Goal: Task Accomplishment & Management: Complete application form

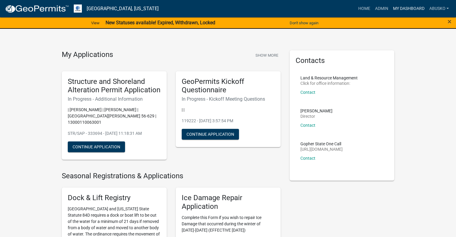
click at [401, 9] on link "My Dashboard" at bounding box center [408, 8] width 36 height 11
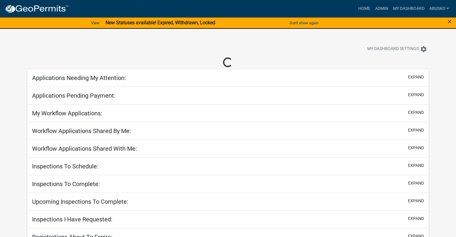
select select "1: 25"
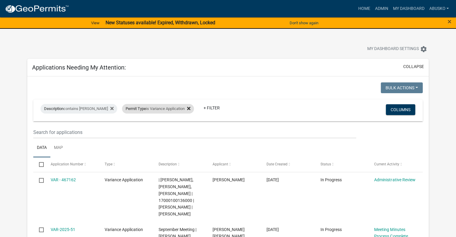
click at [187, 109] on icon at bounding box center [188, 108] width 3 height 3
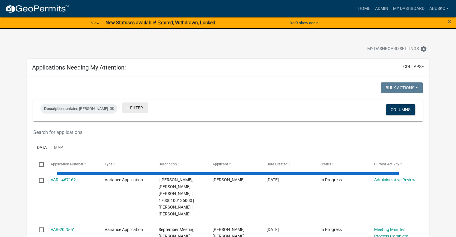
click at [122, 106] on link "+ Filter" at bounding box center [135, 108] width 26 height 11
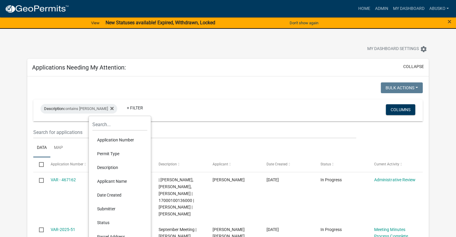
click at [114, 153] on li "Permit Type" at bounding box center [119, 154] width 55 height 14
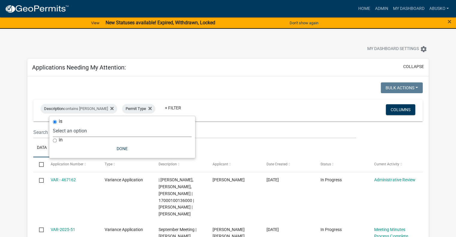
click at [111, 133] on select "Select an option Building Contractor / Excavators (Registration) Building Contr…" at bounding box center [122, 131] width 139 height 12
select select "6e4aec68-bfe6-4728-abf4-01362d967f60"
click at [85, 125] on select "Select an option Building Contractor / Excavators (Registration) Building Contr…" at bounding box center [122, 131] width 139 height 12
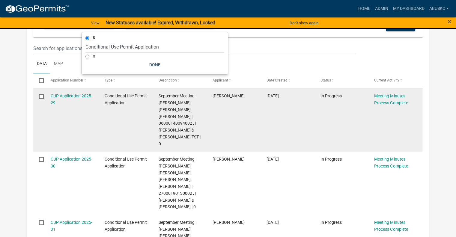
scroll to position [90, 0]
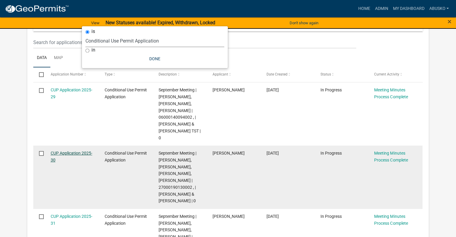
click at [85, 151] on link "CUP Application 2025-30" at bounding box center [72, 157] width 42 height 12
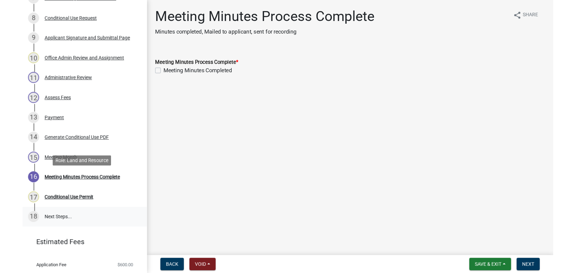
scroll to position [240, 0]
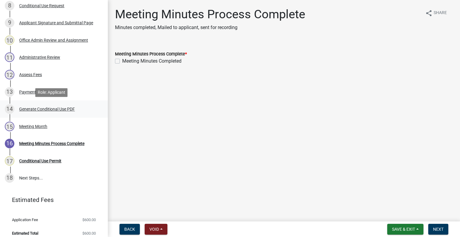
click at [34, 109] on div "Generate Conditional Use PDF" at bounding box center [47, 109] width 56 height 4
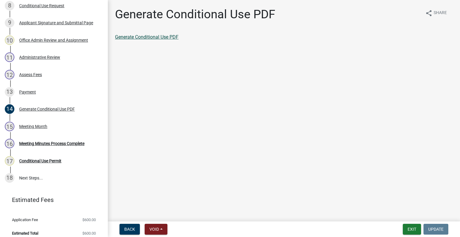
click at [161, 37] on link "Generate Conditional Use PDF" at bounding box center [147, 37] width 64 height 6
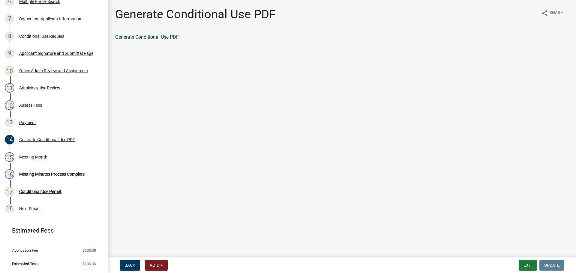
scroll to position [209, 0]
click at [151, 36] on link "Generate Conditional Use PDF" at bounding box center [147, 37] width 64 height 6
click at [157, 35] on link "Generate Conditional Use PDF" at bounding box center [147, 37] width 64 height 6
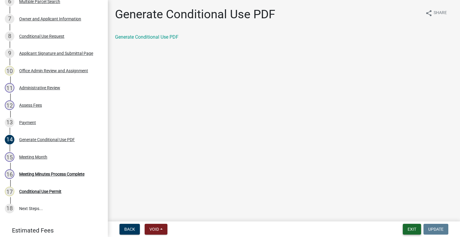
click at [414, 229] on button "Exit" at bounding box center [412, 229] width 18 height 11
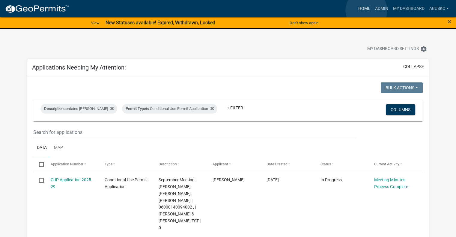
click at [366, 10] on link "Home" at bounding box center [364, 8] width 17 height 11
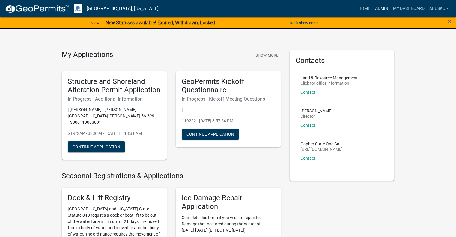
click at [382, 8] on link "Admin" at bounding box center [381, 8] width 18 height 11
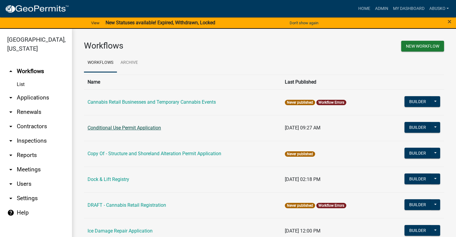
click at [147, 129] on link "Conditional Use Permit Application" at bounding box center [124, 128] width 73 height 6
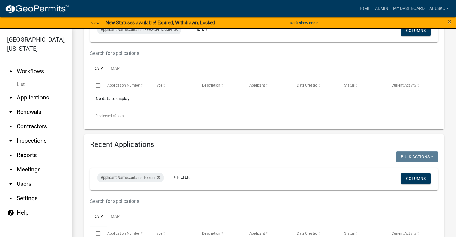
scroll to position [161, 0]
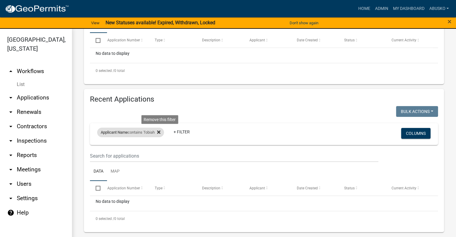
click at [160, 133] on icon at bounding box center [158, 132] width 3 height 5
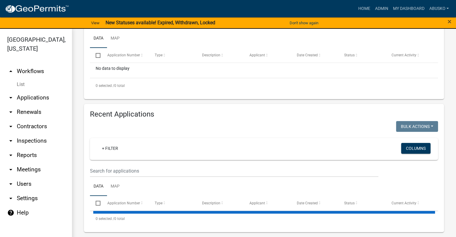
select select "3: 100"
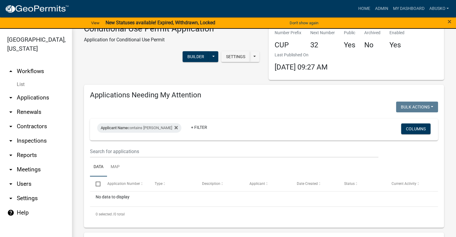
scroll to position [11, 0]
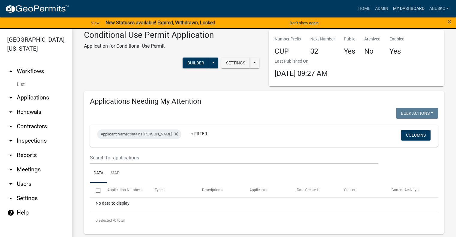
click at [400, 10] on link "My Dashboard" at bounding box center [408, 8] width 36 height 11
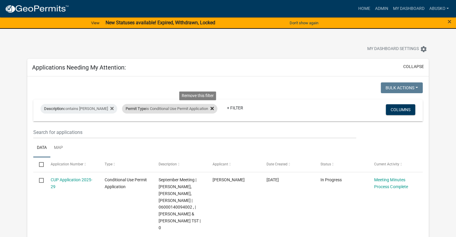
click at [210, 109] on icon at bounding box center [211, 108] width 3 height 3
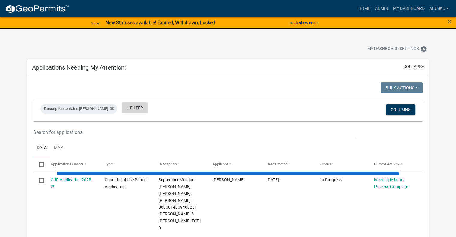
click at [122, 109] on link "+ Filter" at bounding box center [135, 108] width 26 height 11
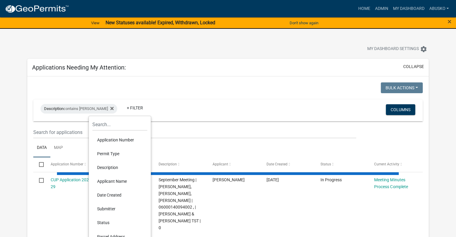
select select "1: 25"
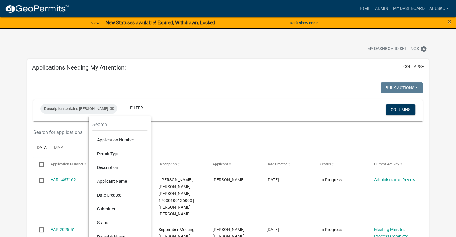
click at [117, 153] on li "Permit Type" at bounding box center [119, 154] width 55 height 14
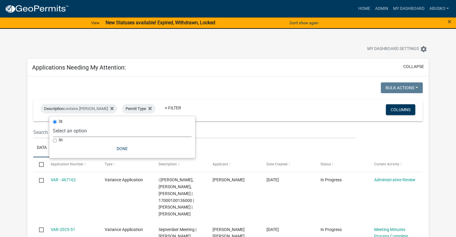
click at [99, 133] on select "Select an option Building Contractor / Excavators (Registration) Building Contr…" at bounding box center [122, 131] width 139 height 12
select select "6e70a9fa-9a46-4129-9cb1-bdd16cff0c50"
click at [73, 125] on select "Select an option Building Contractor / Excavators (Registration) Building Contr…" at bounding box center [122, 131] width 139 height 12
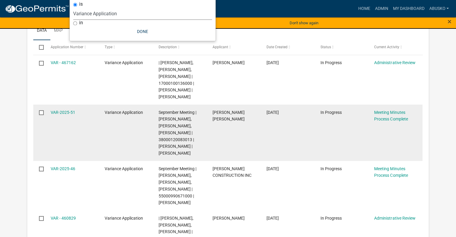
scroll to position [120, 0]
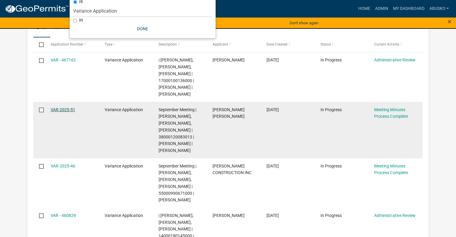
click at [67, 109] on link "VAR-2025-51" at bounding box center [63, 109] width 25 height 5
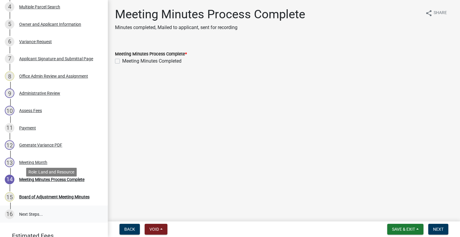
scroll to position [180, 0]
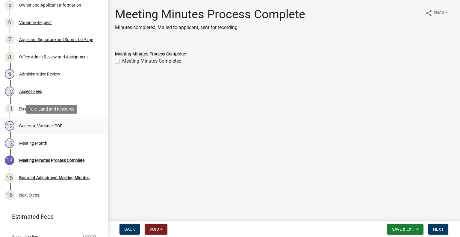
click at [52, 127] on div "Generate Variance PDF" at bounding box center [40, 126] width 43 height 4
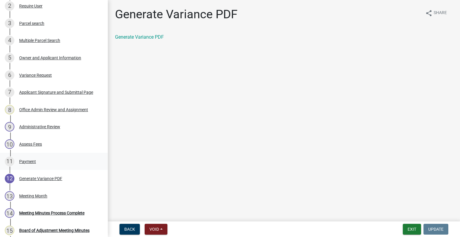
scroll to position [120, 0]
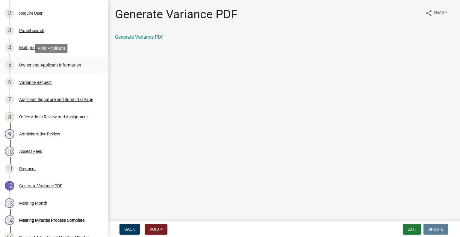
click at [46, 64] on div "Owner and Applicant Information" at bounding box center [50, 65] width 62 height 4
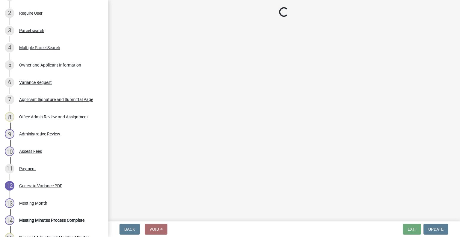
select select "b85226d5-673a-420e-8869-9201c2f9c5db"
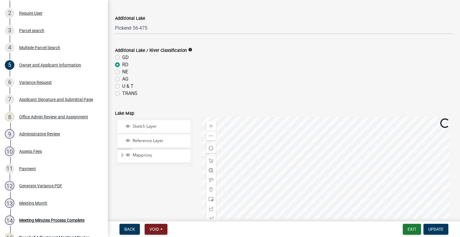
scroll to position [330, 0]
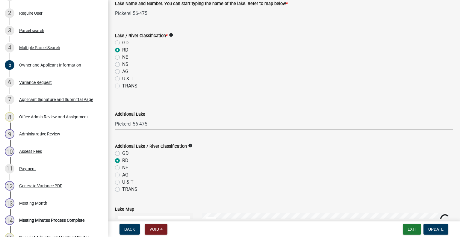
click at [148, 122] on select "Select Item... None [PERSON_NAME] 56-031 [PERSON_NAME] 56-118 [PERSON_NAME] 56-…" at bounding box center [284, 124] width 338 height 12
click at [115, 118] on select "Select Item... None [PERSON_NAME] 56-031 [PERSON_NAME] 56-118 [PERSON_NAME] 56-…" at bounding box center [284, 124] width 338 height 12
select select "679accf3-3c3f-4c17-89be-d7005bde4cfb"
click at [122, 159] on label "RD" at bounding box center [125, 160] width 6 height 7
click at [122, 159] on input "RD" at bounding box center [124, 159] width 4 height 4
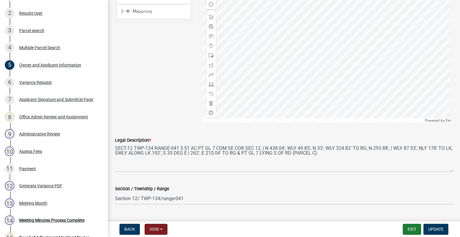
scroll to position [583, 0]
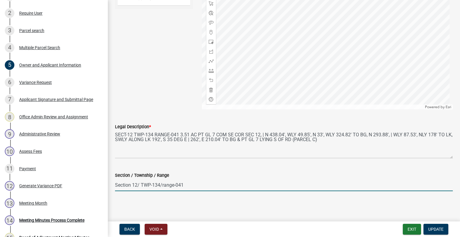
drag, startPoint x: 131, startPoint y: 184, endPoint x: 141, endPoint y: 175, distance: 14.0
click at [131, 184] on input "Section 12/ TWP-134/range-041" at bounding box center [284, 185] width 338 height 12
type input "12 - 134 - 041"
click at [436, 231] on span "Update" at bounding box center [436, 229] width 15 height 5
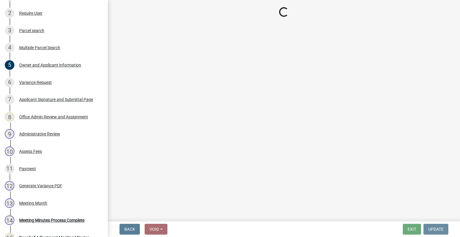
scroll to position [0, 0]
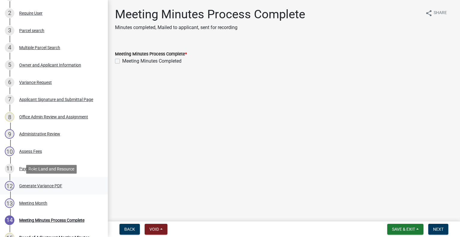
click at [40, 186] on div "Generate Variance PDF" at bounding box center [40, 186] width 43 height 4
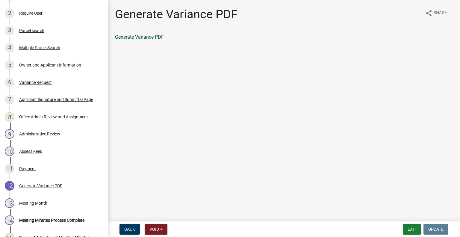
click at [148, 36] on link "Generate Variance PDF" at bounding box center [139, 37] width 49 height 6
click at [31, 81] on div "Variance Request" at bounding box center [35, 82] width 33 height 4
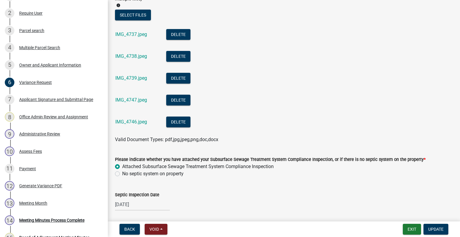
scroll to position [210, 0]
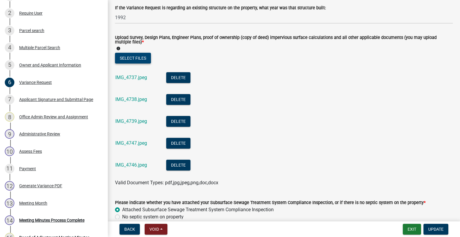
click at [134, 60] on button "Select files" at bounding box center [133, 58] width 36 height 11
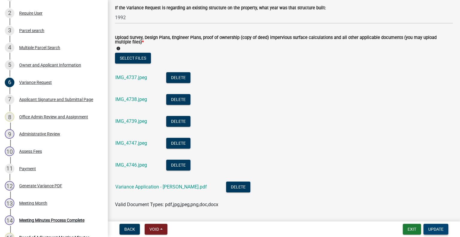
click at [440, 230] on span "Update" at bounding box center [436, 229] width 15 height 5
